Goal: Task Accomplishment & Management: Use online tool/utility

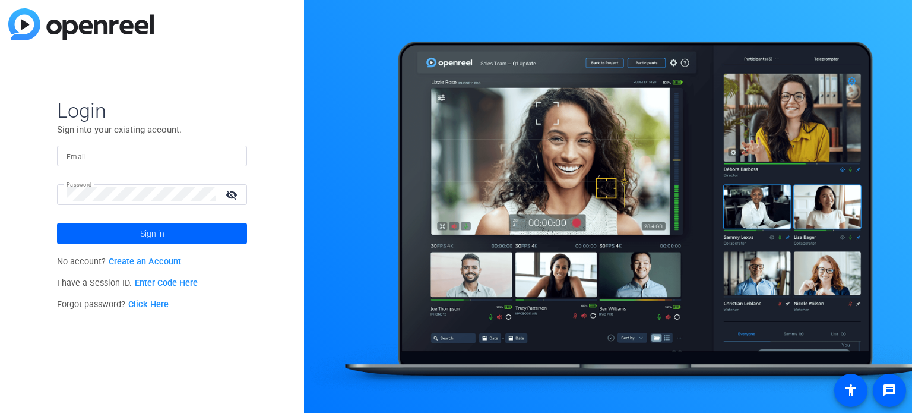
click at [163, 151] on input "Email" at bounding box center [152, 155] width 171 height 14
type input "ecenteno@jamespublishing.com"
click at [0, 135] on div "Login Sign into your existing account. Email ecenteno@jamespublishing.com Passw…" at bounding box center [152, 206] width 304 height 413
click at [57, 223] on button "Sign in" at bounding box center [152, 233] width 190 height 21
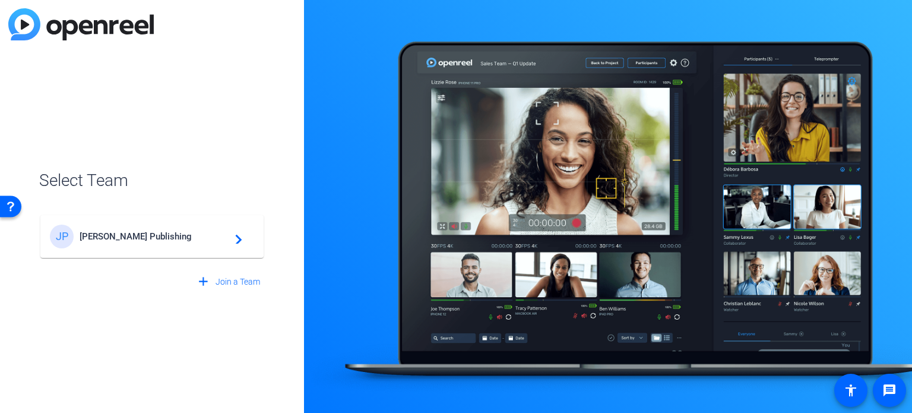
click at [119, 223] on mat-card-content "JP James Publishing navigate_next" at bounding box center [151, 236] width 223 height 43
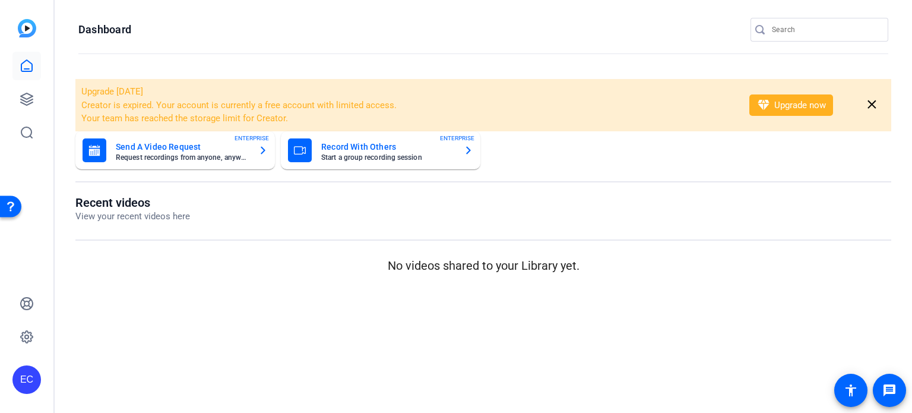
click at [795, 34] on input "Search" at bounding box center [825, 30] width 107 height 14
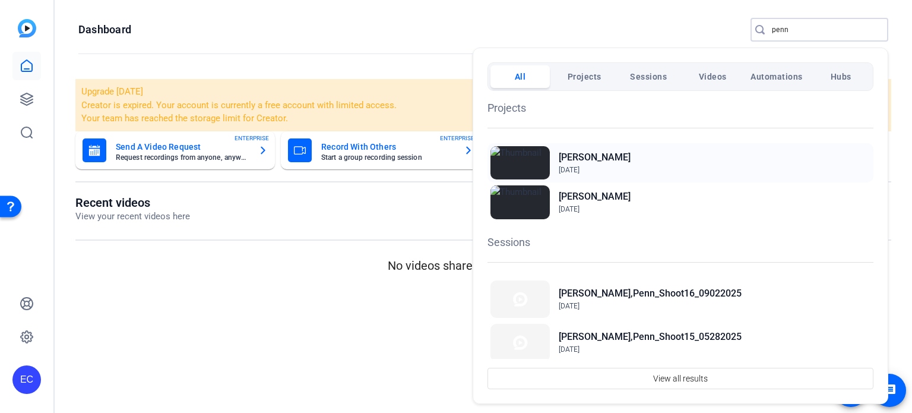
type input "penn"
click at [665, 168] on div "Penn Crawford Sep 13, 2023" at bounding box center [681, 162] width 386 height 39
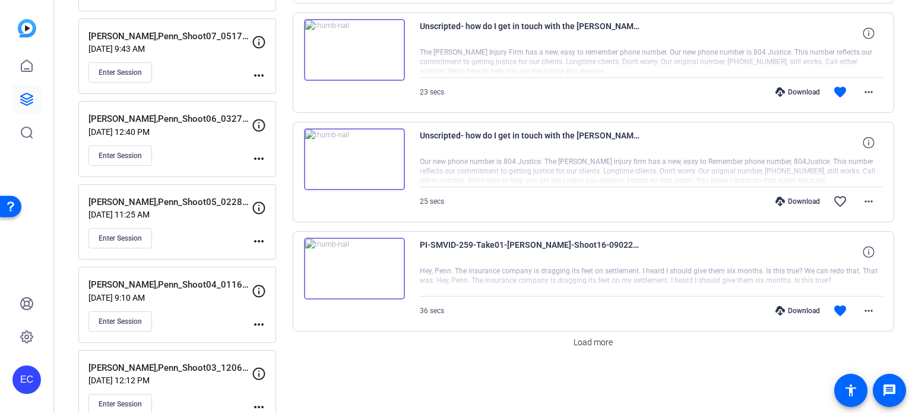
scroll to position [950, 0]
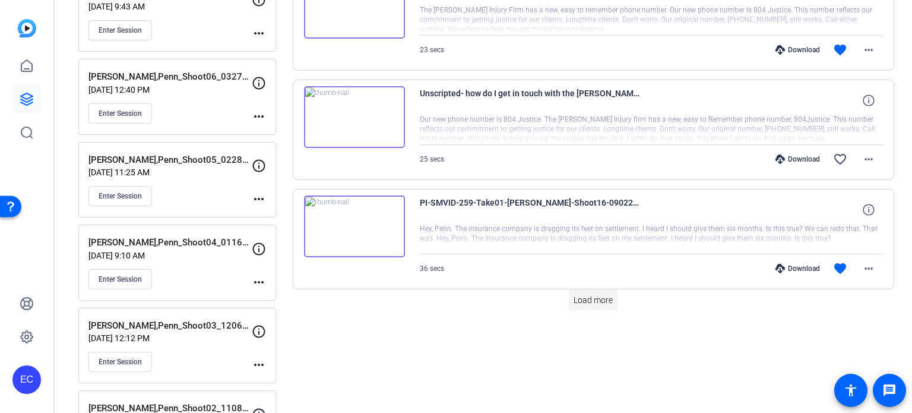
click at [599, 304] on span at bounding box center [593, 300] width 49 height 29
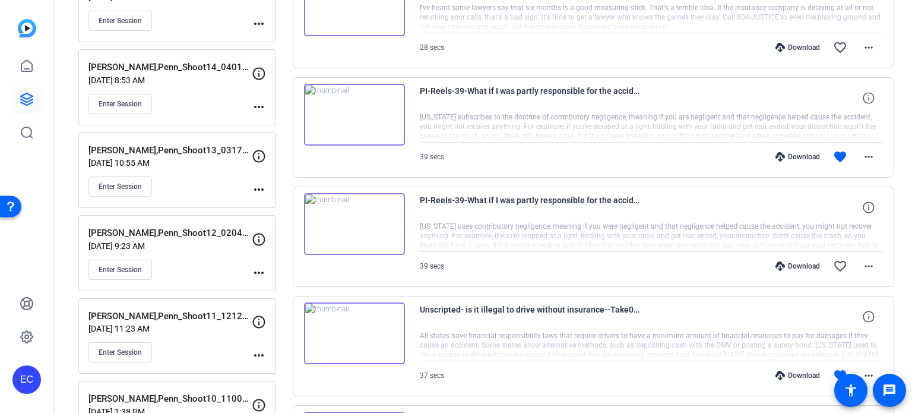
scroll to position [0, 0]
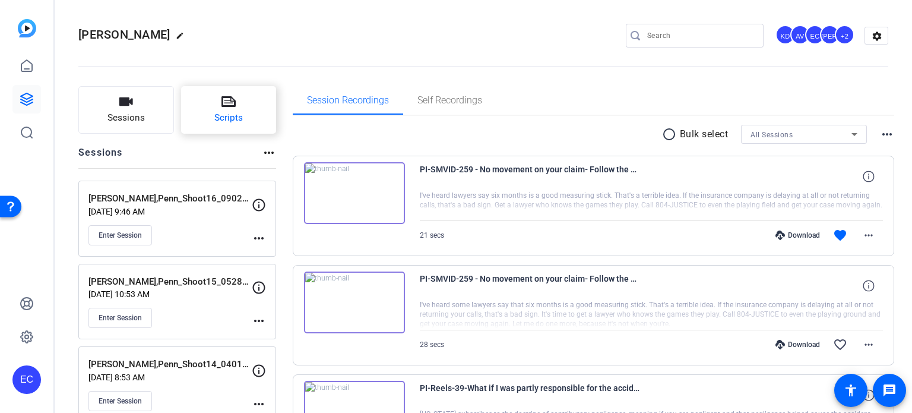
click at [192, 99] on button "Scripts" at bounding box center [229, 110] width 96 height 48
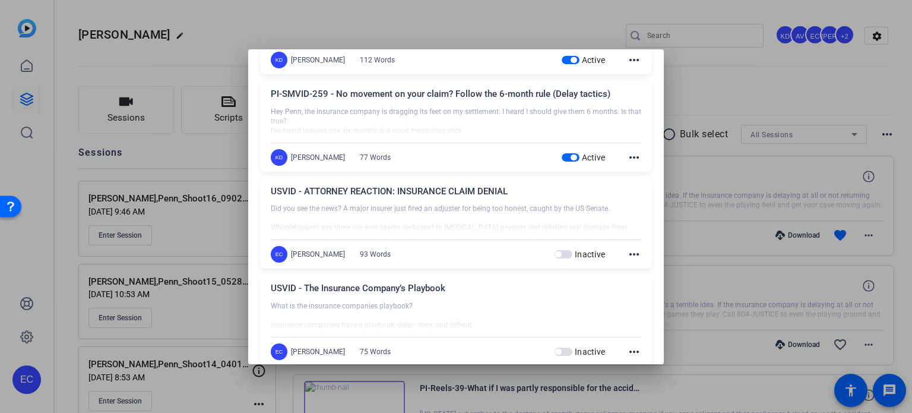
scroll to position [416, 0]
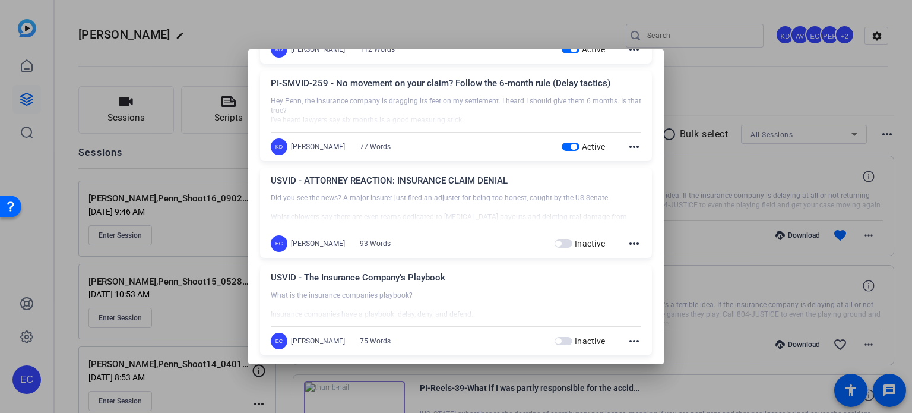
click at [747, 188] on div at bounding box center [456, 206] width 912 height 413
